Goal: Task Accomplishment & Management: Manage account settings

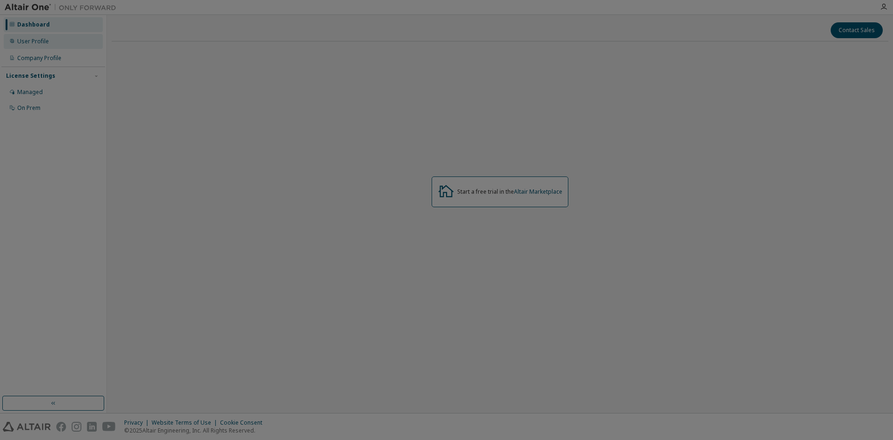
click at [34, 46] on div "User Profile" at bounding box center [53, 41] width 99 height 15
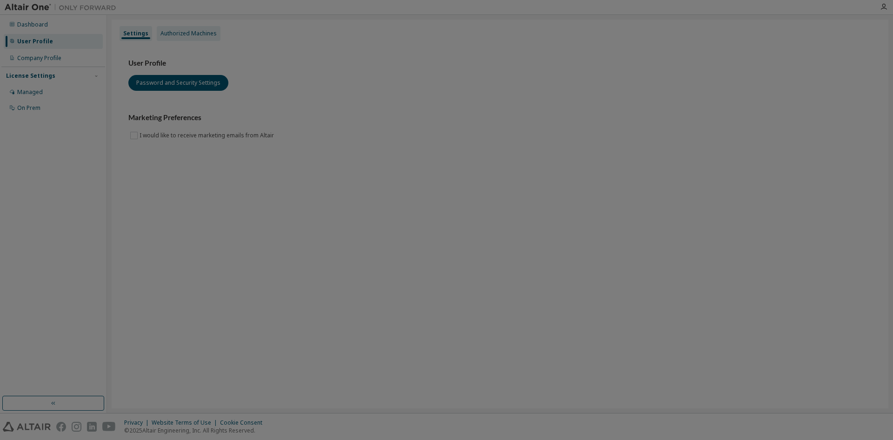
drag, startPoint x: 185, startPoint y: 32, endPoint x: 179, endPoint y: 37, distance: 8.2
click at [185, 31] on div "Authorized Machines" at bounding box center [189, 33] width 56 height 7
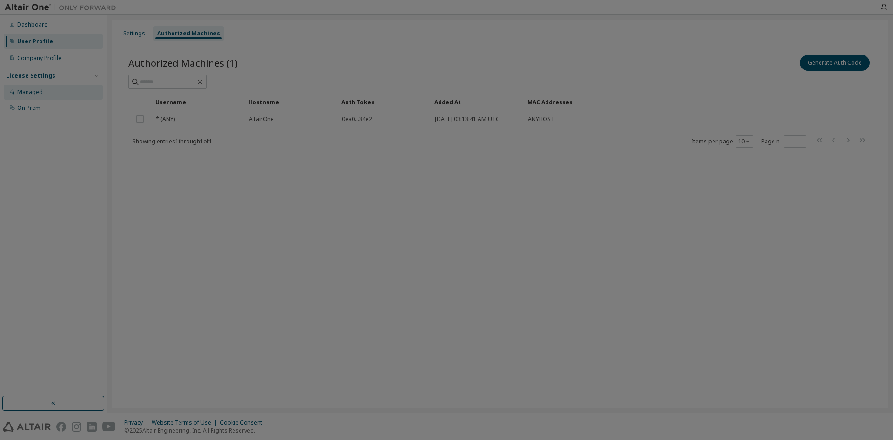
drag, startPoint x: 29, startPoint y: 88, endPoint x: 102, endPoint y: 108, distance: 75.8
click at [29, 88] on div "Managed" at bounding box center [30, 91] width 26 height 7
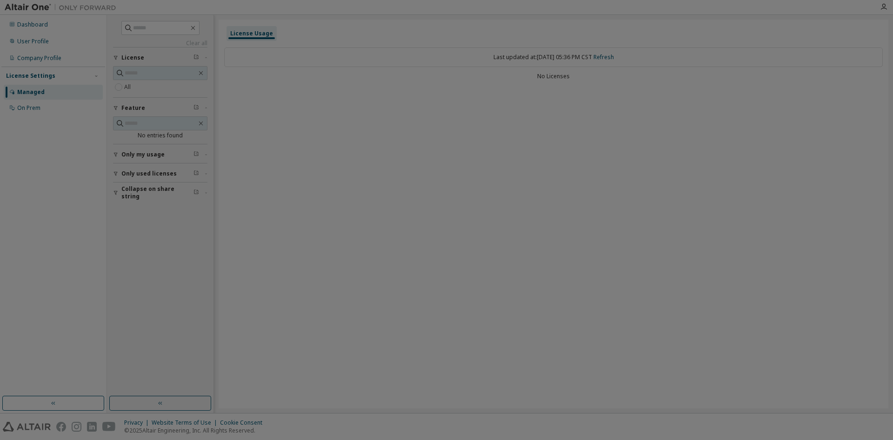
click at [456, 169] on div "License Usage Last updated at: Tue 2025-10-14 05:36 PM CST Refresh No Licenses" at bounding box center [554, 214] width 670 height 389
click at [554, 74] on div "No Licenses" at bounding box center [553, 76] width 659 height 7
click at [557, 54] on div "Last updated at: Tue 2025-10-14 05:36 PM CST Refresh" at bounding box center [553, 57] width 659 height 20
drag, startPoint x: 544, startPoint y: 197, endPoint x: 660, endPoint y: 102, distance: 149.5
click at [543, 195] on div "License Usage Last updated at: Tue 2025-10-14 05:36 PM CST Refresh No Licenses" at bounding box center [554, 214] width 670 height 389
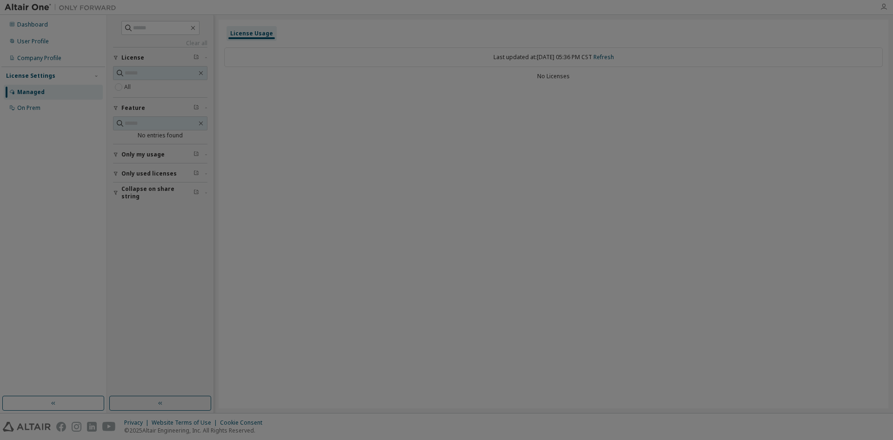
click at [882, 9] on icon "button" at bounding box center [883, 6] width 7 height 7
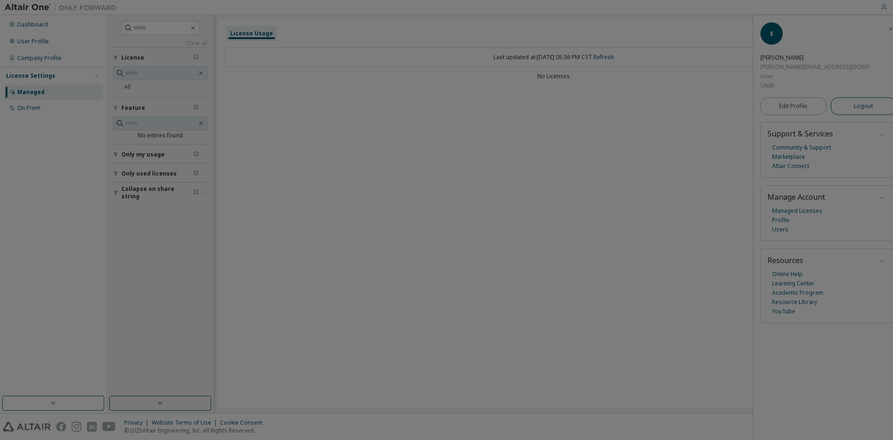
click at [854, 109] on span "Logout" at bounding box center [863, 105] width 19 height 9
